Goal: Information Seeking & Learning: Learn about a topic

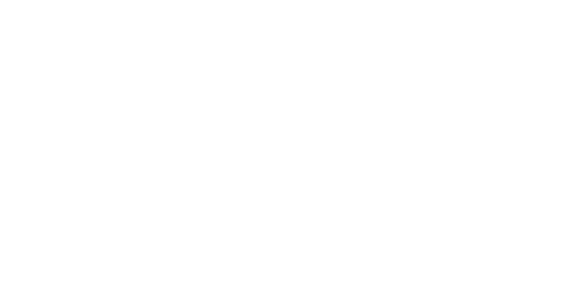
click at [240, 121] on div "Generative AI Introducing the Generative AI Operator Assistant by ChatBeacon AI…" at bounding box center [289, 250] width 562 height 294
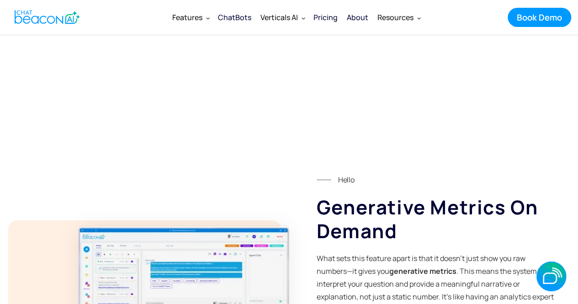
scroll to position [1234, 0]
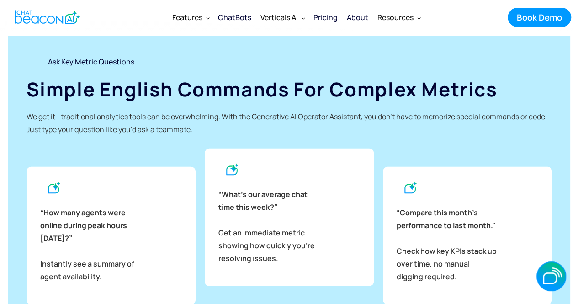
click at [237, 19] on div "ChatBots" at bounding box center [234, 17] width 33 height 13
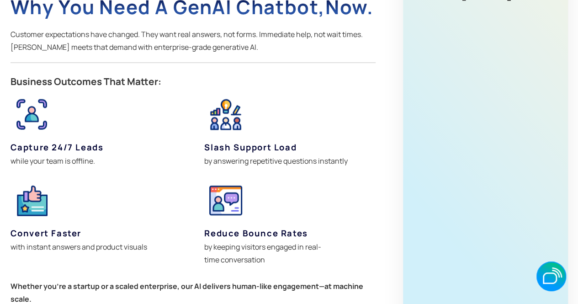
scroll to position [960, 0]
